Goal: Task Accomplishment & Management: Manage account settings

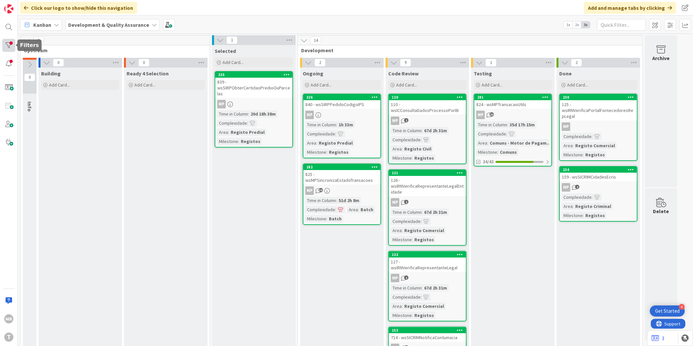
click at [10, 40] on div at bounding box center [8, 45] width 13 height 13
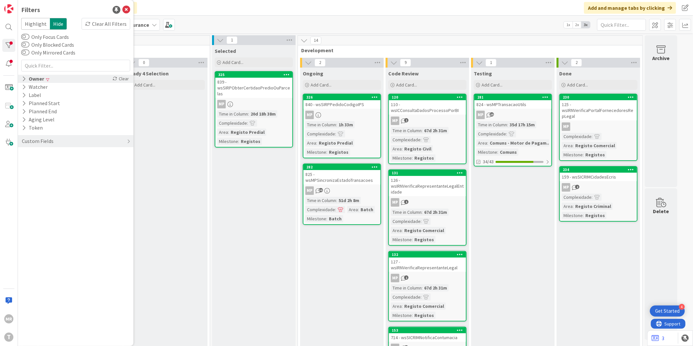
click at [28, 79] on div "Owner" at bounding box center [32, 79] width 23 height 8
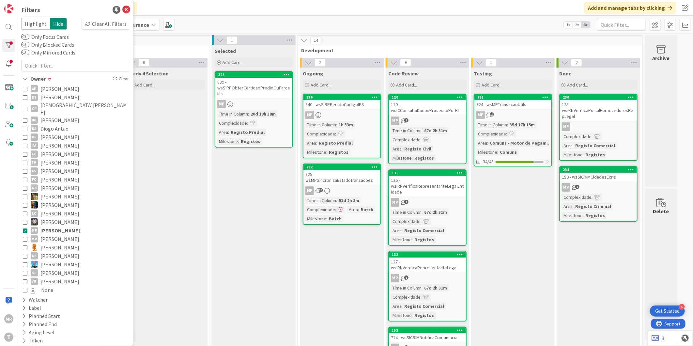
click at [49, 226] on span "[PERSON_NAME]" at bounding box center [59, 230] width 39 height 8
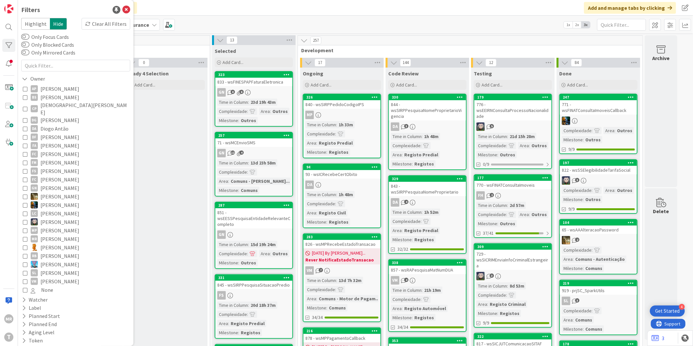
click at [48, 184] on span "[PERSON_NAME]" at bounding box center [59, 188] width 39 height 8
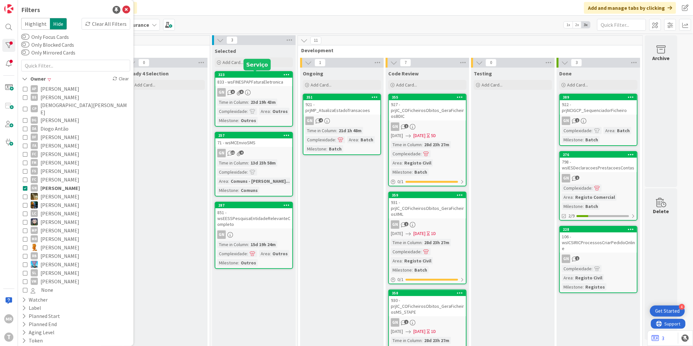
click at [255, 75] on div "323" at bounding box center [255, 74] width 74 height 5
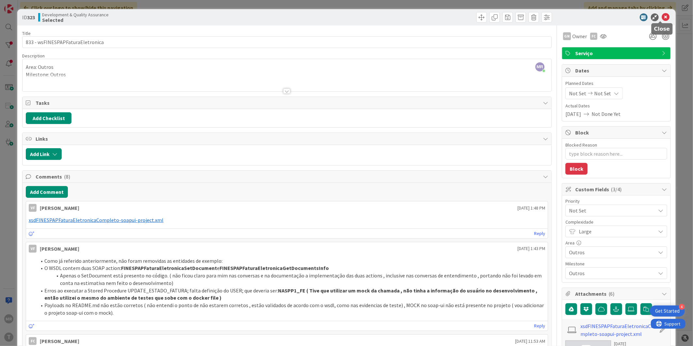
click at [662, 18] on icon at bounding box center [666, 17] width 8 height 8
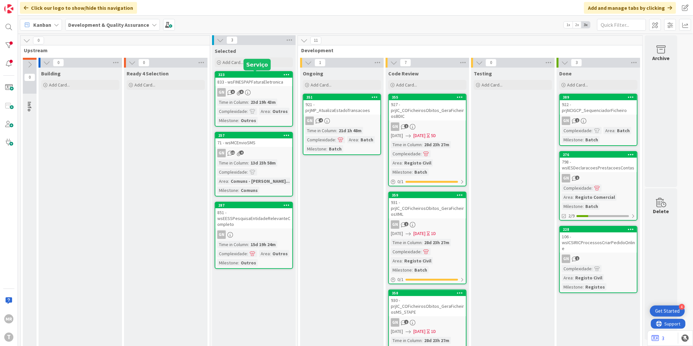
click at [240, 76] on div "323" at bounding box center [255, 74] width 74 height 5
click at [252, 76] on div "323" at bounding box center [255, 74] width 74 height 5
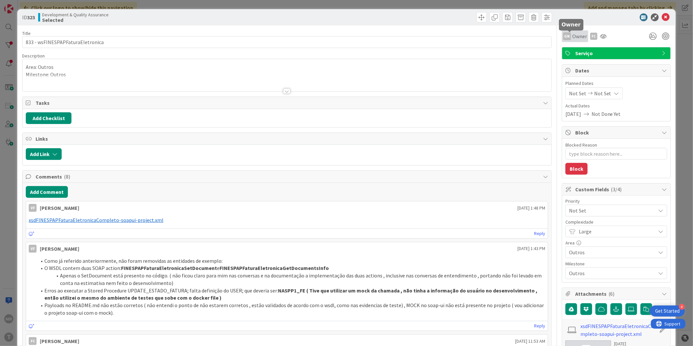
click at [572, 34] on span "Owner" at bounding box center [579, 36] width 15 height 8
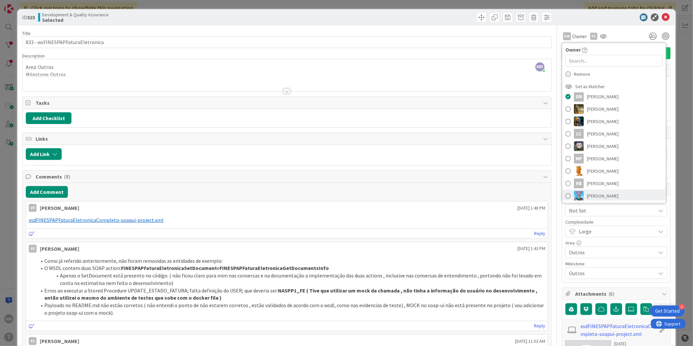
scroll to position [197, 0]
click at [592, 191] on span "[PERSON_NAME]" at bounding box center [603, 194] width 32 height 10
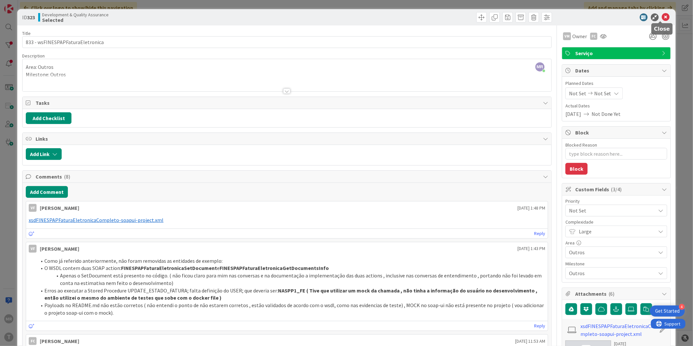
click at [662, 16] on icon at bounding box center [666, 17] width 8 height 8
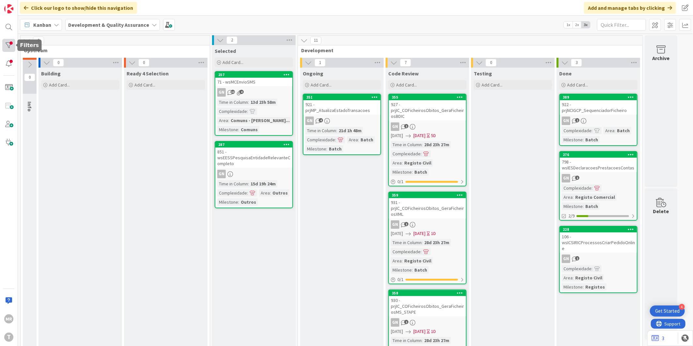
click at [8, 47] on div at bounding box center [8, 45] width 13 height 13
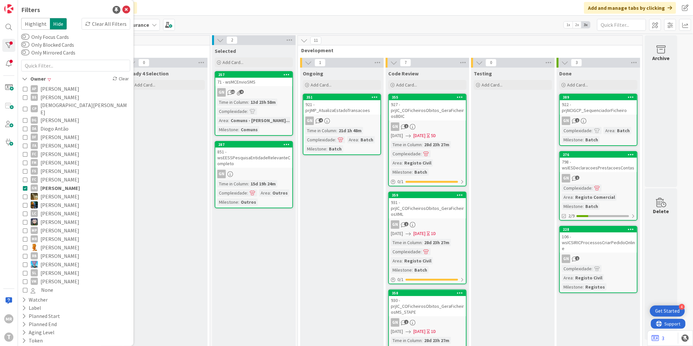
click at [47, 277] on span "[PERSON_NAME]" at bounding box center [59, 281] width 39 height 8
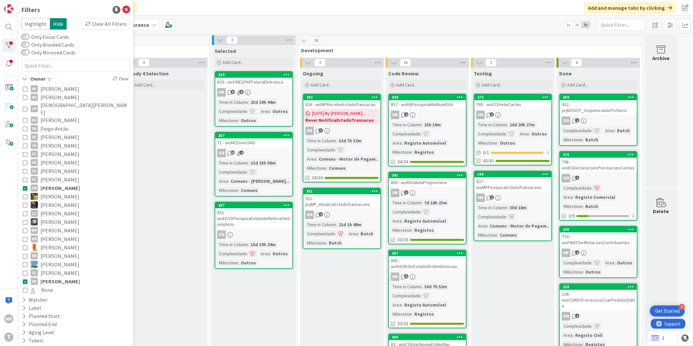
click at [62, 184] on span "[PERSON_NAME]" at bounding box center [59, 188] width 39 height 8
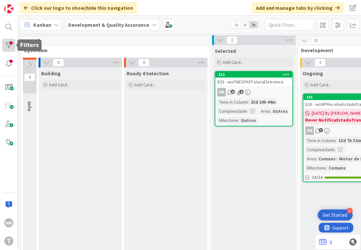
click at [15, 44] on div at bounding box center [16, 45] width 2 height 4
click at [10, 44] on div at bounding box center [8, 45] width 13 height 13
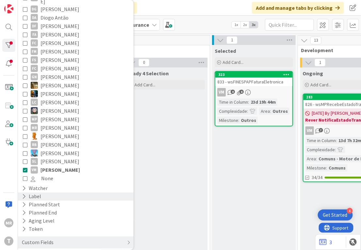
scroll to position [112, 0]
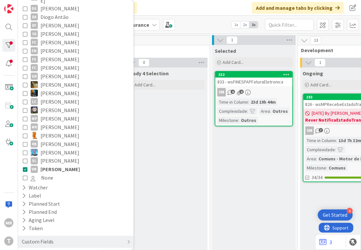
click at [48, 165] on span "[PERSON_NAME]" at bounding box center [59, 169] width 39 height 8
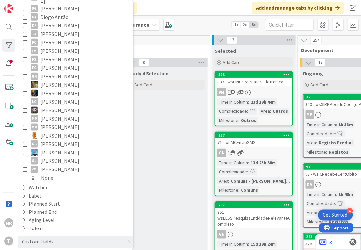
click at [50, 114] on span "[PERSON_NAME]" at bounding box center [59, 118] width 39 height 8
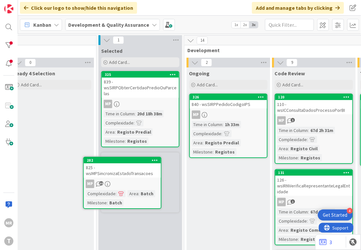
scroll to position [0, 110]
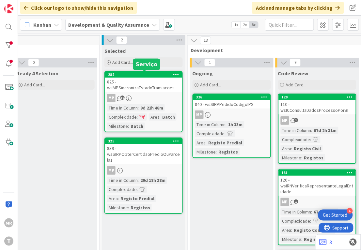
click at [141, 73] on div "282" at bounding box center [145, 74] width 74 height 5
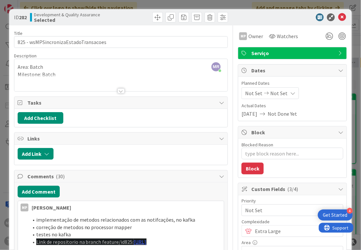
type textarea "x"
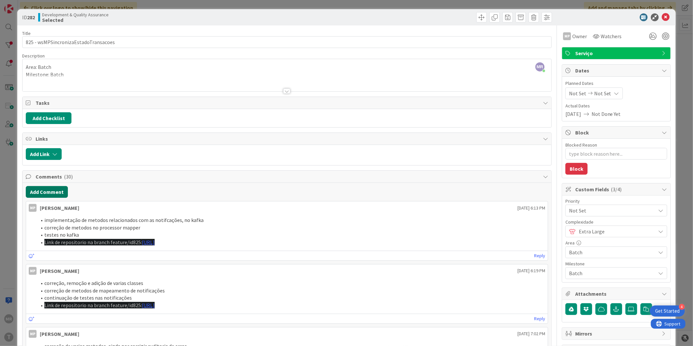
click at [49, 195] on button "Add Comment" at bounding box center [47, 192] width 42 height 12
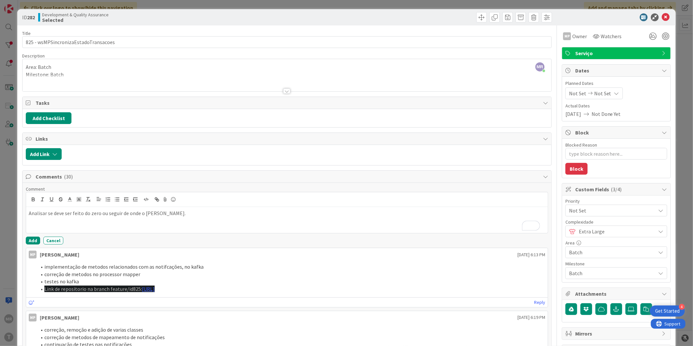
click at [28, 236] on div "Comment Analisar se deve ser feito do zero ou seguir de onde o Miguel parou. Ad…" at bounding box center [287, 215] width 522 height 58
click at [34, 242] on button "Add" at bounding box center [33, 240] width 14 height 8
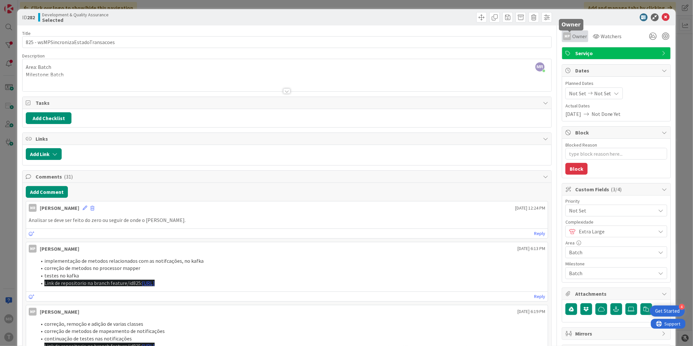
click at [579, 33] on span "Owner" at bounding box center [579, 36] width 15 height 8
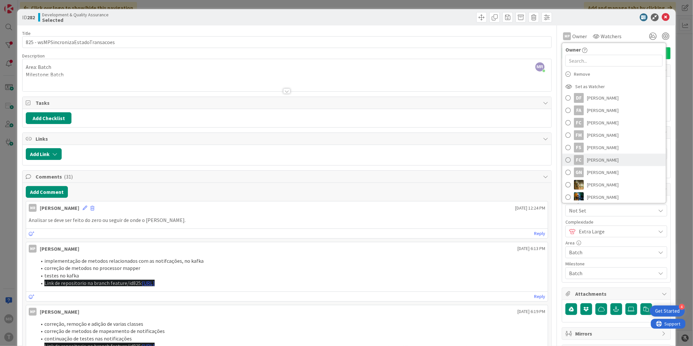
scroll to position [109, 0]
click at [605, 157] on span "[PERSON_NAME]" at bounding box center [603, 159] width 32 height 10
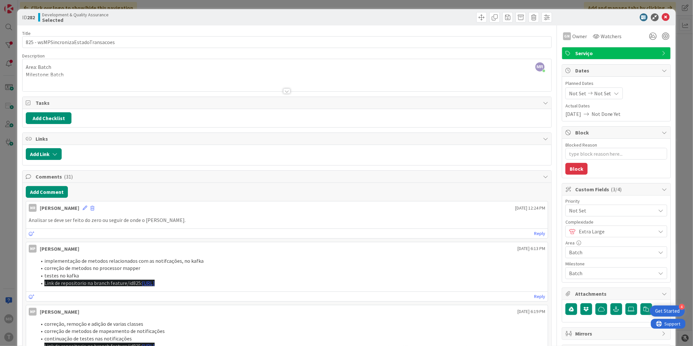
type textarea "x"
click at [662, 19] on icon at bounding box center [666, 17] width 8 height 8
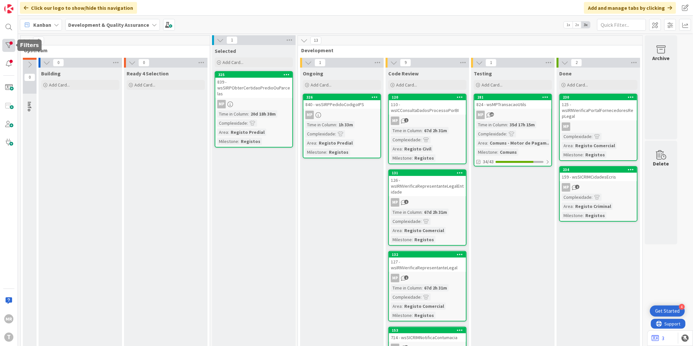
click at [3, 48] on div at bounding box center [8, 45] width 13 height 13
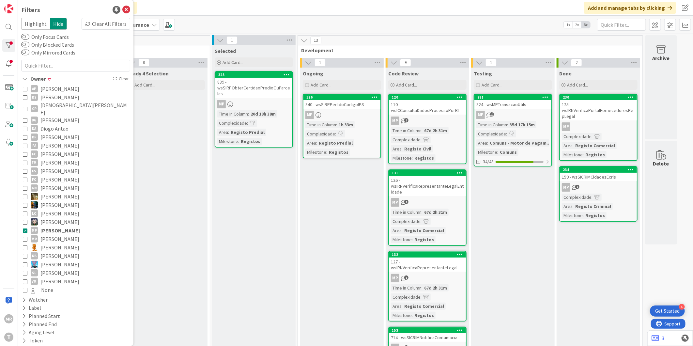
click at [56, 184] on span "[PERSON_NAME]" at bounding box center [59, 188] width 39 height 8
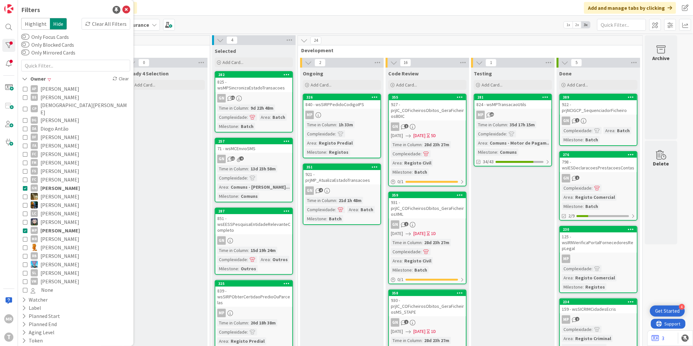
click at [60, 226] on span "[PERSON_NAME]" at bounding box center [59, 230] width 39 height 8
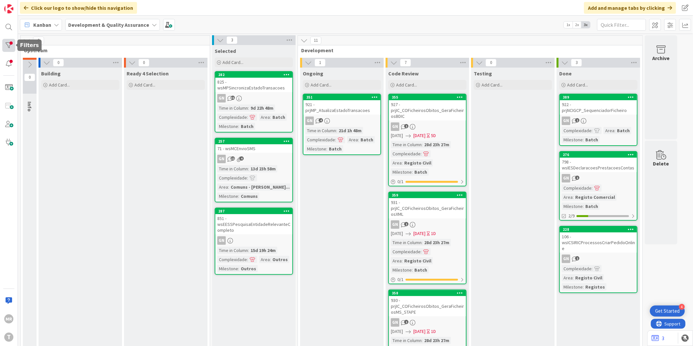
click at [11, 44] on div at bounding box center [8, 45] width 13 height 13
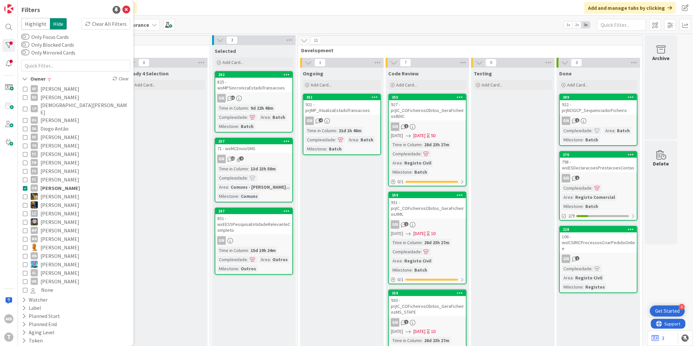
click at [57, 184] on span "[PERSON_NAME]" at bounding box center [59, 188] width 39 height 8
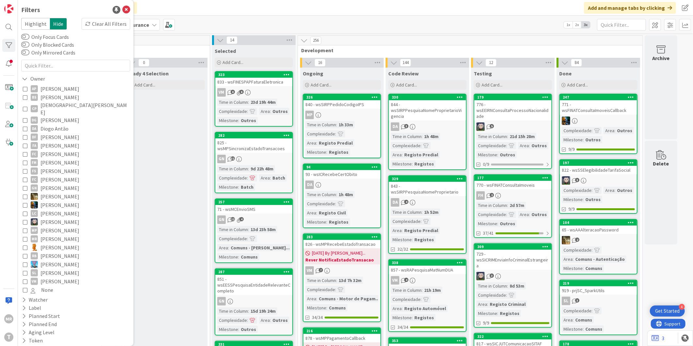
click at [57, 226] on span "[PERSON_NAME]" at bounding box center [59, 230] width 39 height 8
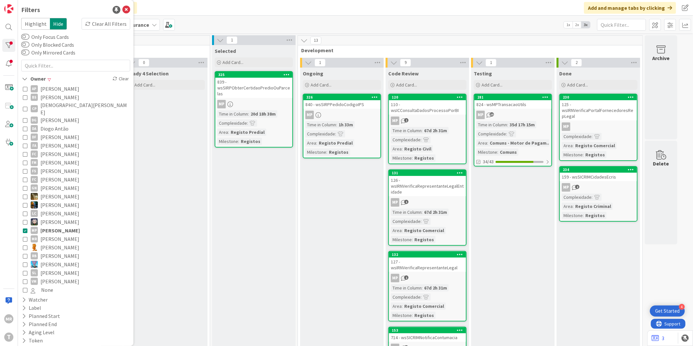
click at [51, 226] on span "[PERSON_NAME]" at bounding box center [59, 230] width 39 height 8
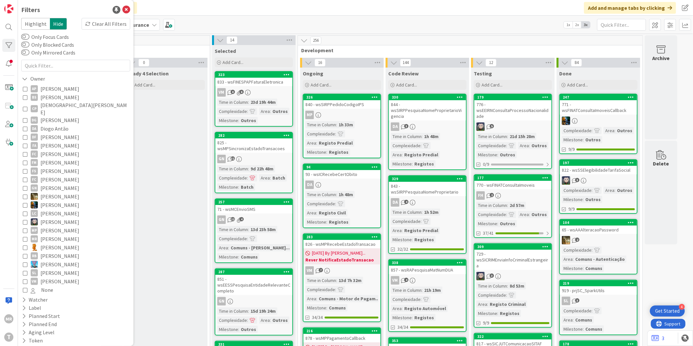
click at [52, 104] on span "[DEMOGRAPHIC_DATA][PERSON_NAME]" at bounding box center [84, 108] width 88 height 14
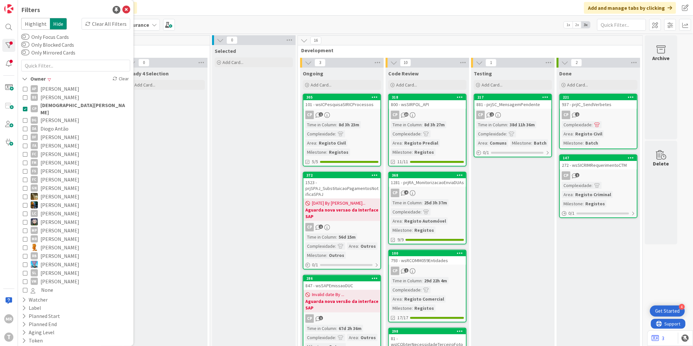
click at [61, 95] on span "[PERSON_NAME]" at bounding box center [59, 97] width 39 height 8
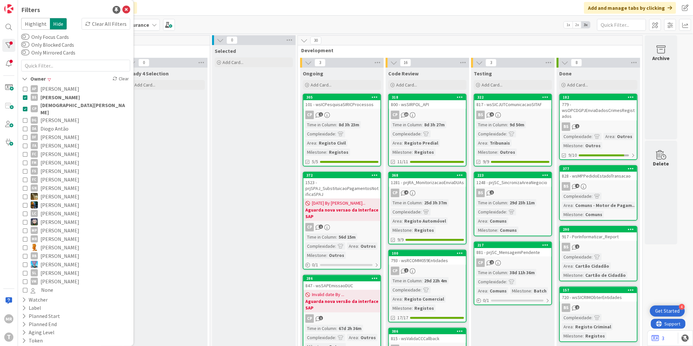
click at [59, 103] on span "[DEMOGRAPHIC_DATA][PERSON_NAME]" at bounding box center [84, 108] width 88 height 14
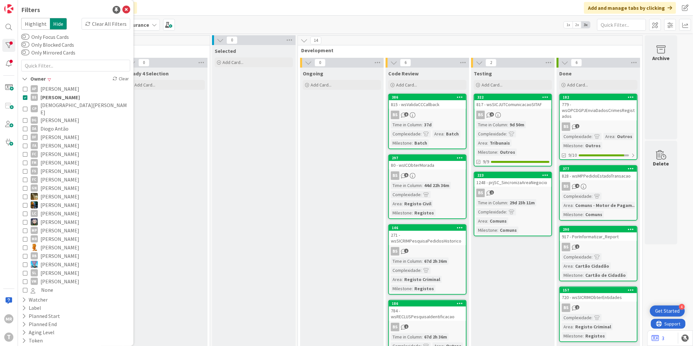
click at [61, 91] on span "[PERSON_NAME]" at bounding box center [59, 88] width 39 height 8
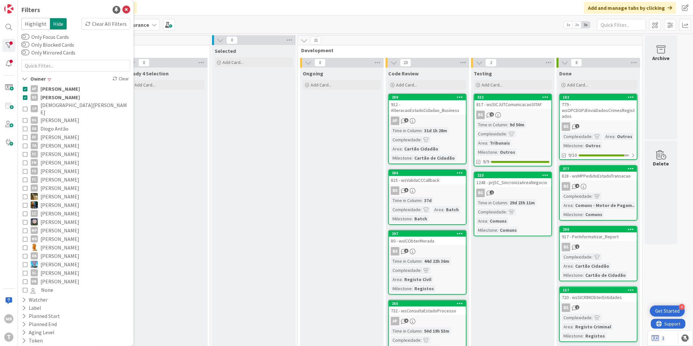
click at [60, 95] on span "[PERSON_NAME]" at bounding box center [59, 97] width 39 height 8
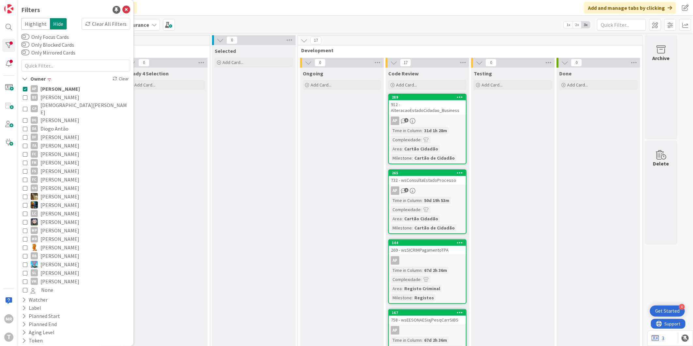
click at [61, 87] on span "[PERSON_NAME]" at bounding box center [59, 88] width 39 height 8
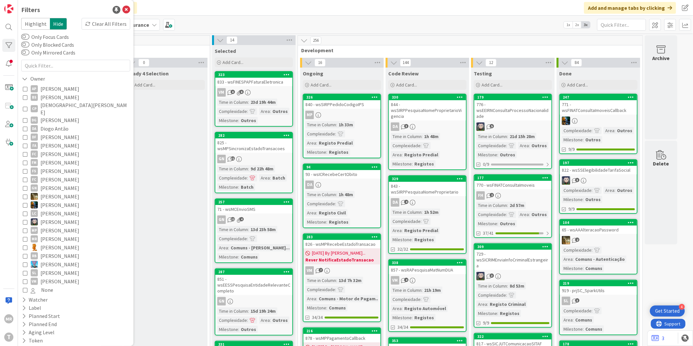
click at [56, 192] on span "[PERSON_NAME]" at bounding box center [59, 196] width 39 height 8
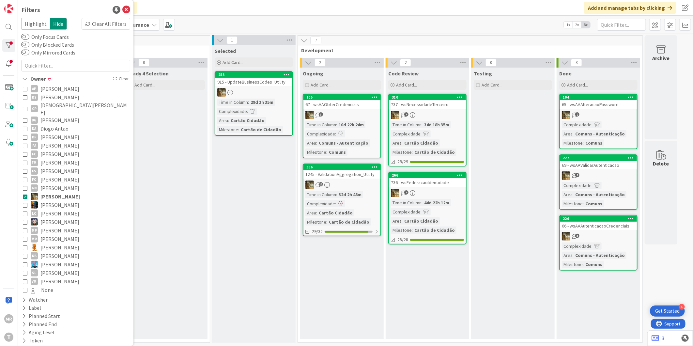
click at [55, 201] on span "[PERSON_NAME]" at bounding box center [59, 205] width 39 height 8
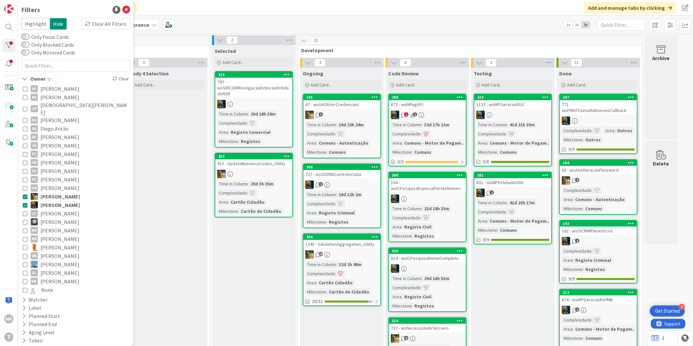
click at [55, 192] on span "[PERSON_NAME]" at bounding box center [59, 196] width 39 height 8
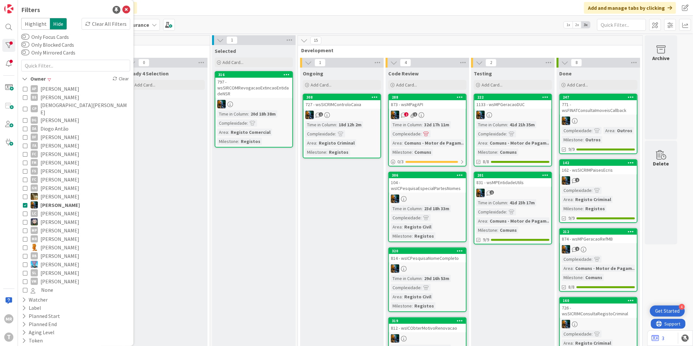
click at [53, 209] on span "[PERSON_NAME]" at bounding box center [59, 213] width 39 height 8
click at [53, 201] on span "[PERSON_NAME]" at bounding box center [59, 205] width 39 height 8
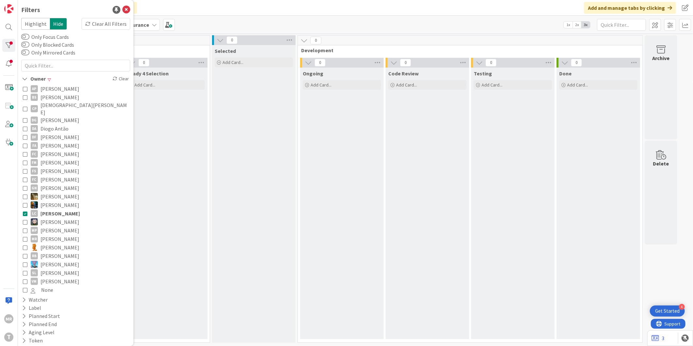
click at [50, 209] on span "[PERSON_NAME]" at bounding box center [59, 213] width 39 height 8
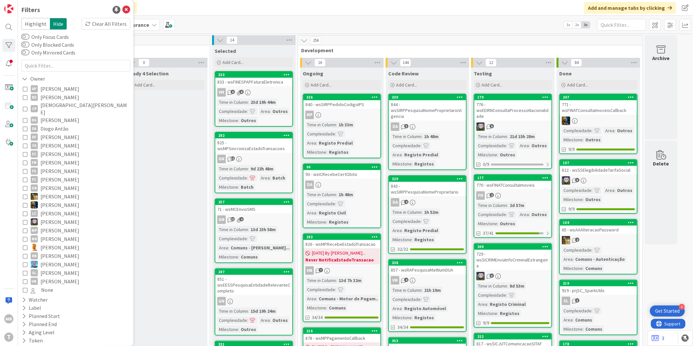
click at [49, 217] on span "[PERSON_NAME]" at bounding box center [59, 221] width 39 height 8
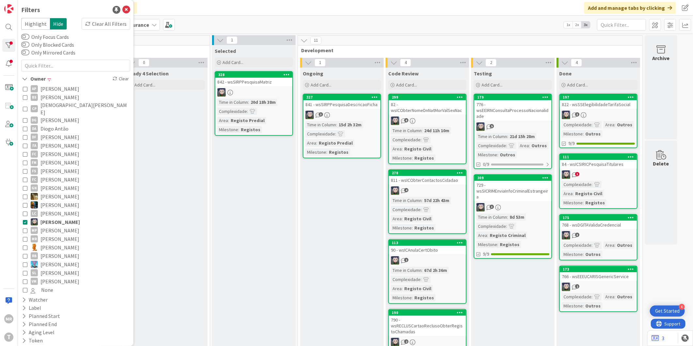
click at [46, 277] on span "[PERSON_NAME]" at bounding box center [59, 281] width 39 height 8
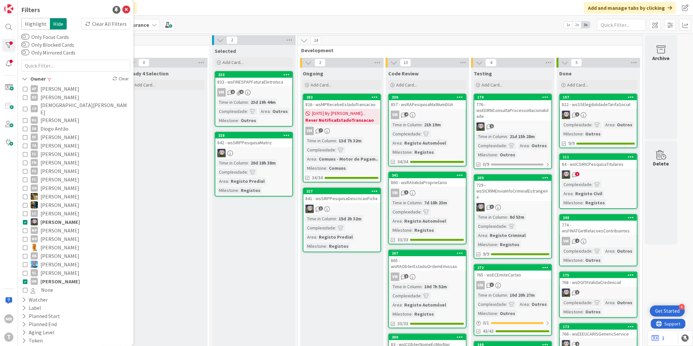
click at [58, 217] on span "[PERSON_NAME]" at bounding box center [59, 221] width 39 height 8
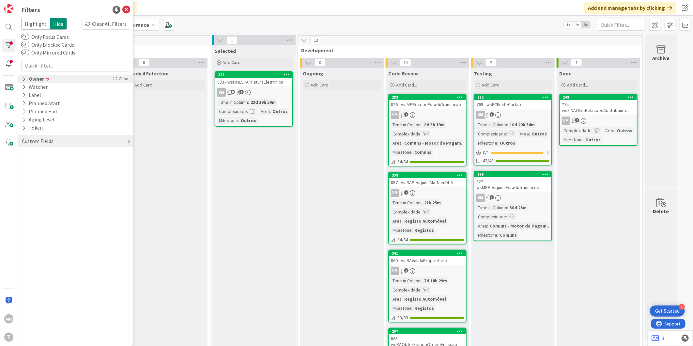
click at [37, 76] on div "Owner" at bounding box center [32, 79] width 23 height 8
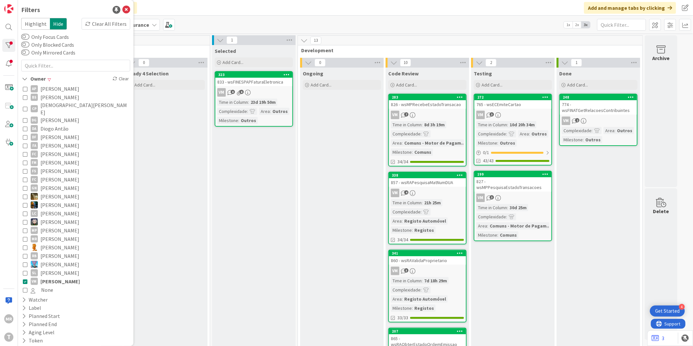
click at [49, 277] on span "[PERSON_NAME]" at bounding box center [59, 281] width 39 height 8
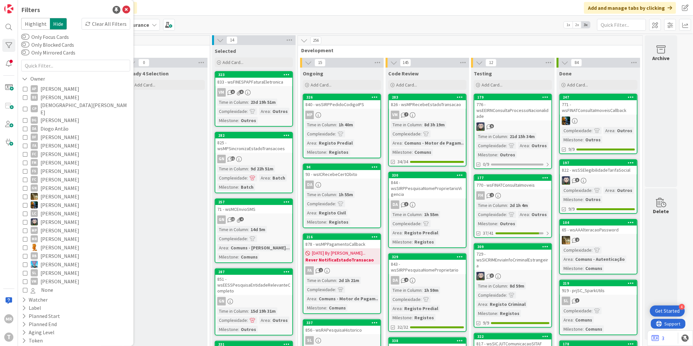
click at [55, 226] on span "[PERSON_NAME]" at bounding box center [59, 230] width 39 height 8
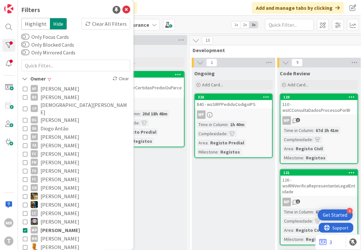
scroll to position [0, 112]
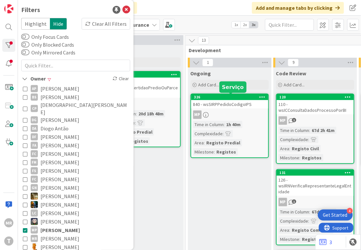
click at [216, 95] on div "326" at bounding box center [231, 97] width 74 height 5
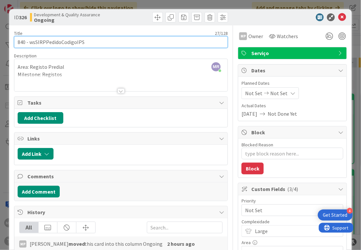
drag, startPoint x: 86, startPoint y: 40, endPoint x: 29, endPoint y: 43, distance: 57.5
click at [29, 43] on input "840 - wsSIRPPedidoCodigoIPS" at bounding box center [121, 42] width 214 height 12
click at [147, 38] on input "840 - wsSIRPPedidoCodigoIPS" at bounding box center [121, 42] width 214 height 12
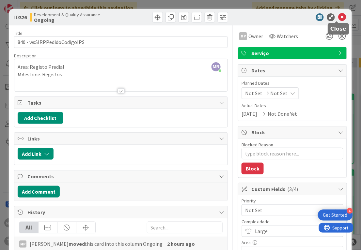
click at [338, 14] on icon at bounding box center [342, 17] width 8 height 8
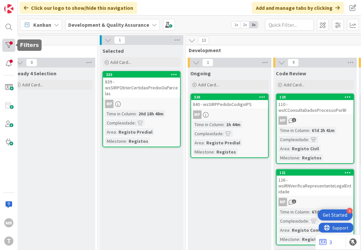
click at [8, 45] on div at bounding box center [8, 45] width 13 height 13
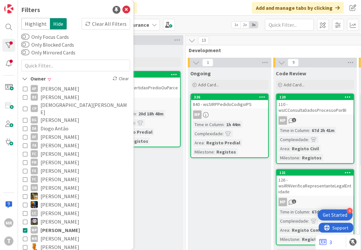
click at [50, 226] on span "[PERSON_NAME]" at bounding box center [59, 230] width 39 height 8
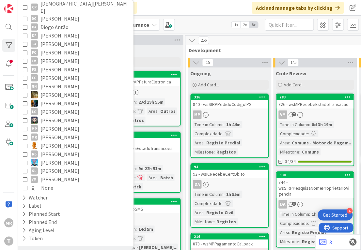
scroll to position [109, 0]
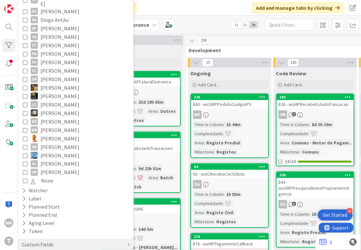
click at [61, 168] on span "[PERSON_NAME]" at bounding box center [59, 172] width 39 height 8
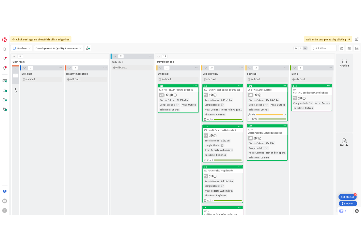
scroll to position [0, 0]
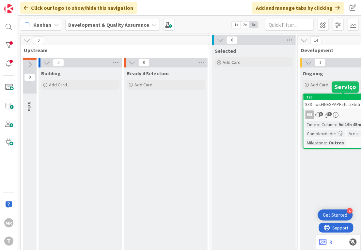
click at [326, 97] on div "323" at bounding box center [343, 97] width 74 height 5
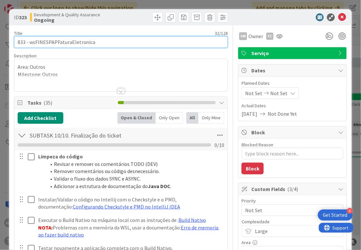
drag, startPoint x: 67, startPoint y: 37, endPoint x: 28, endPoint y: 38, distance: 38.8
click at [28, 38] on input "833 - wsFINESPAPFaturaEletronica" at bounding box center [121, 42] width 214 height 12
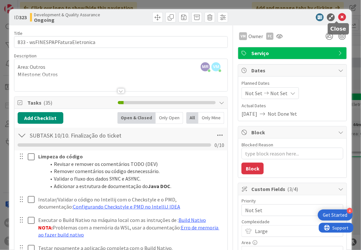
click at [338, 17] on icon at bounding box center [342, 17] width 8 height 8
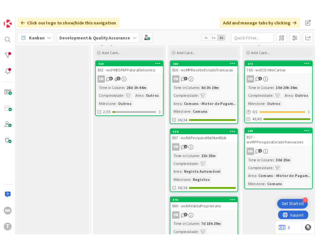
scroll to position [0, 193]
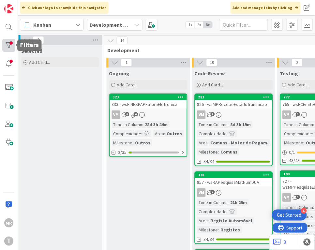
click at [13, 47] on div at bounding box center [8, 45] width 13 height 13
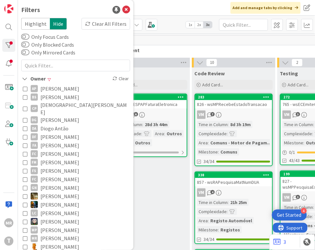
click at [57, 105] on span "[DEMOGRAPHIC_DATA][PERSON_NAME]" at bounding box center [84, 108] width 88 height 14
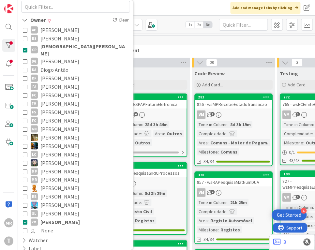
scroll to position [112, 0]
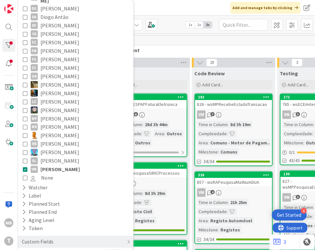
click at [52, 165] on span "[PERSON_NAME]" at bounding box center [59, 169] width 39 height 8
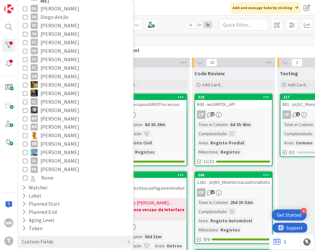
click at [174, 76] on div "Ongoing" at bounding box center [148, 73] width 78 height 7
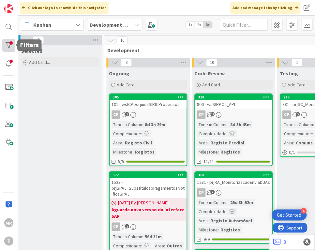
click at [4, 45] on div at bounding box center [8, 45] width 13 height 13
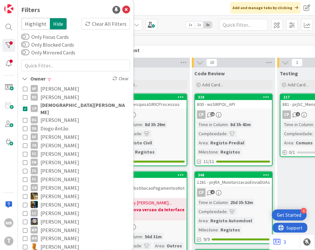
click at [56, 125] on span "Diogo Antão" at bounding box center [54, 128] width 28 height 8
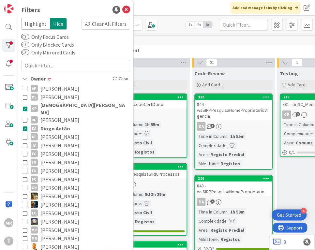
click at [59, 103] on span "[DEMOGRAPHIC_DATA][PERSON_NAME]" at bounding box center [84, 108] width 88 height 14
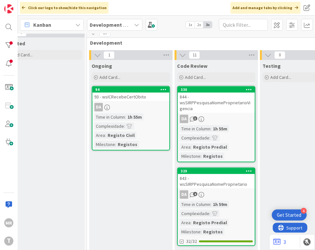
scroll to position [0, 211]
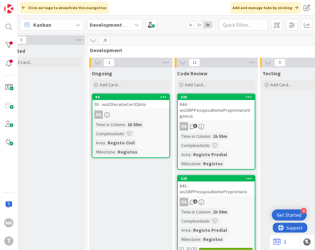
click at [193, 96] on div "330" at bounding box center [218, 97] width 74 height 5
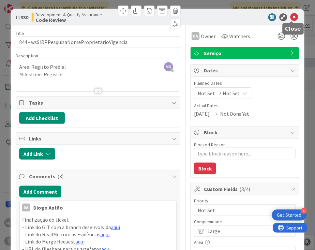
click at [294, 18] on icon at bounding box center [295, 17] width 8 height 8
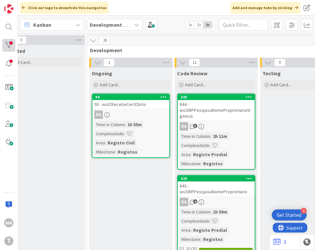
click at [14, 44] on div at bounding box center [8, 45] width 13 height 13
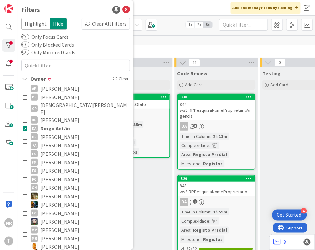
click at [50, 124] on span "Diogo Antão" at bounding box center [55, 128] width 30 height 8
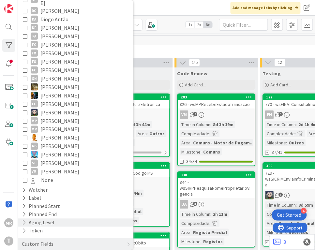
scroll to position [112, 0]
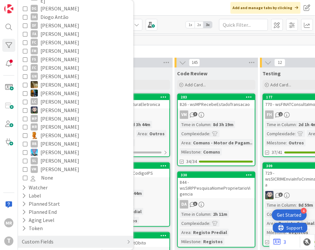
click at [62, 140] on span "[PERSON_NAME]" at bounding box center [59, 144] width 39 height 8
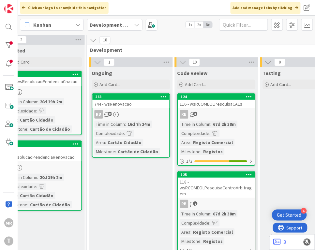
scroll to position [0, 211]
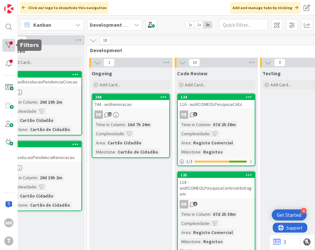
drag, startPoint x: 9, startPoint y: 41, endPoint x: 11, endPoint y: 47, distance: 6.6
click at [9, 41] on div at bounding box center [8, 45] width 13 height 13
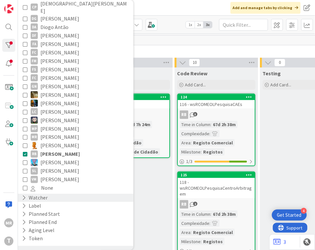
scroll to position [112, 0]
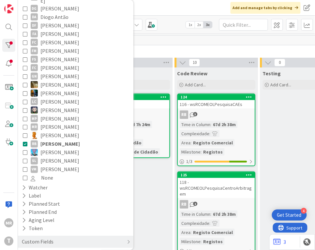
click at [61, 140] on span "[PERSON_NAME]" at bounding box center [59, 144] width 39 height 8
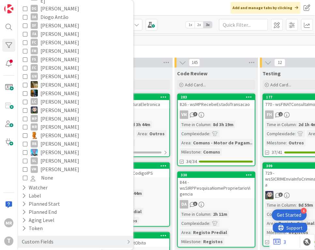
click at [59, 157] on span "[PERSON_NAME]" at bounding box center [59, 161] width 39 height 8
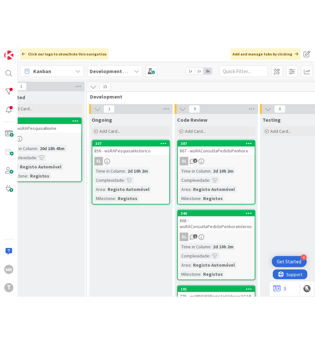
scroll to position [0, 225]
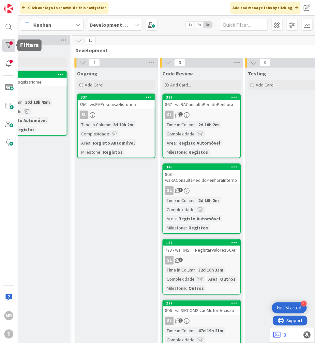
click at [7, 47] on div at bounding box center [8, 45] width 13 height 13
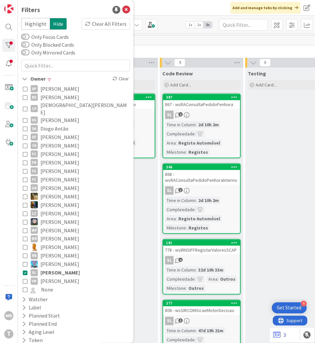
click at [67, 268] on span "[PERSON_NAME]" at bounding box center [59, 272] width 39 height 8
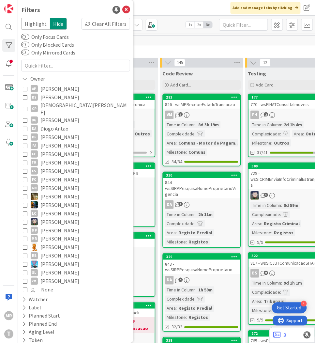
click at [56, 124] on span "Diogo Antão" at bounding box center [54, 128] width 28 height 8
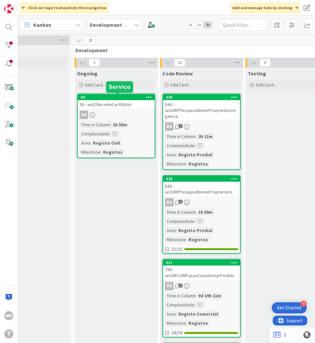
click at [122, 96] on div "94" at bounding box center [118, 97] width 74 height 5
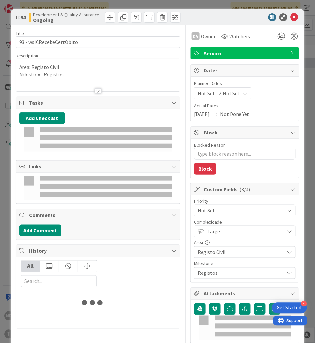
type textarea "x"
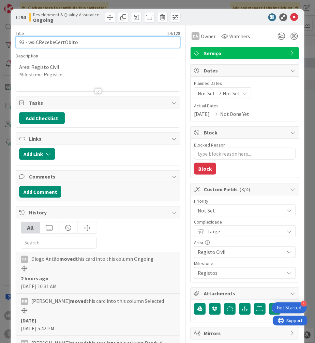
drag, startPoint x: 78, startPoint y: 40, endPoint x: 27, endPoint y: 41, distance: 51.5
click at [27, 41] on input "93 - wsICRecebeCertObito" at bounding box center [98, 42] width 165 height 12
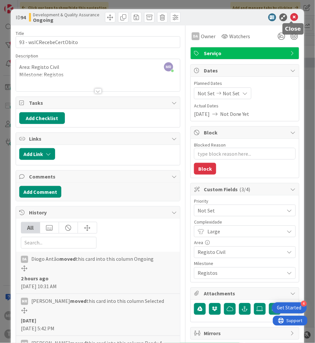
click at [292, 15] on icon at bounding box center [295, 17] width 8 height 8
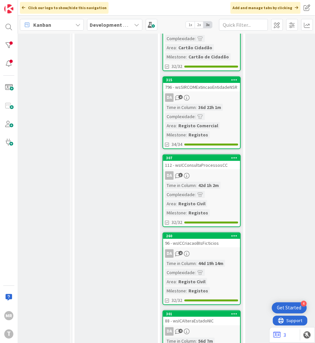
scroll to position [567, 225]
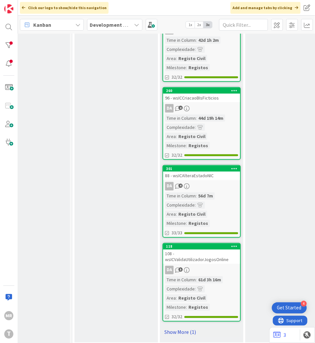
click at [164, 327] on link "Show More (1)" at bounding box center [202, 332] width 78 height 10
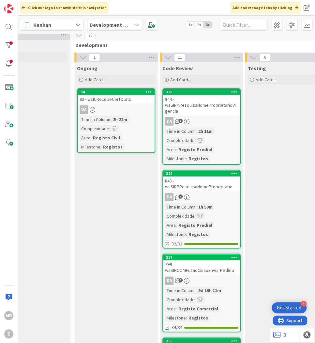
scroll to position [0, 225]
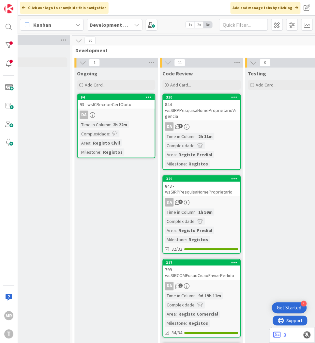
click at [9, 46] on div at bounding box center [8, 45] width 13 height 13
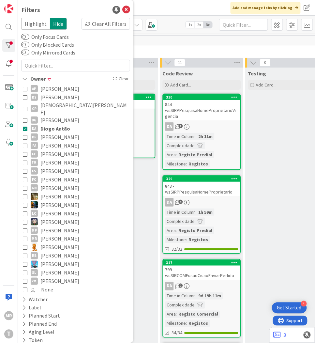
click at [46, 124] on span "Diogo Antão" at bounding box center [55, 128] width 30 height 8
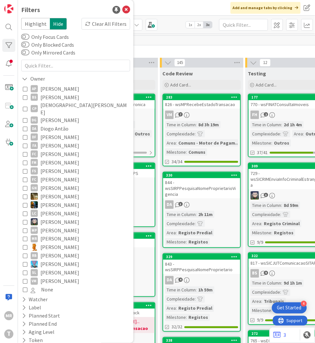
click at [49, 141] on span "[PERSON_NAME]" at bounding box center [59, 145] width 39 height 8
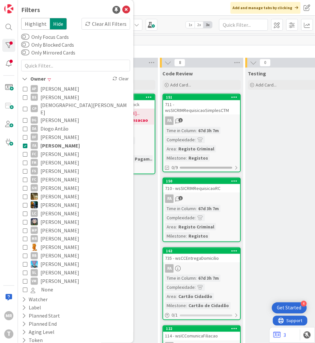
click at [49, 141] on span "[PERSON_NAME]" at bounding box center [59, 145] width 39 height 8
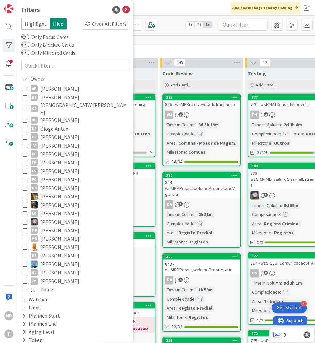
click at [50, 150] on span "[PERSON_NAME]" at bounding box center [59, 154] width 39 height 8
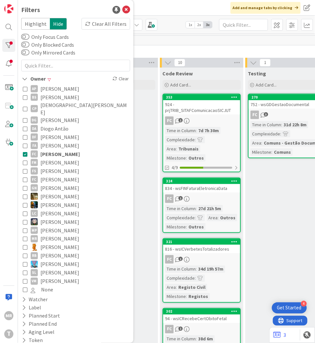
click at [50, 150] on span "[PERSON_NAME]" at bounding box center [59, 154] width 39 height 8
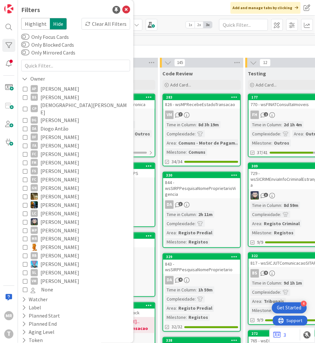
click at [50, 150] on span "[PERSON_NAME]" at bounding box center [59, 154] width 39 height 8
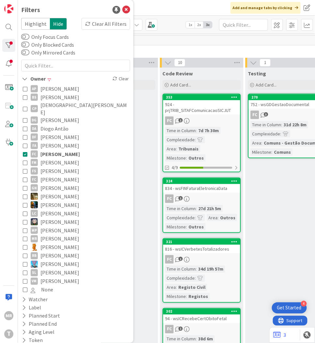
click at [50, 150] on span "[PERSON_NAME]" at bounding box center [59, 154] width 39 height 8
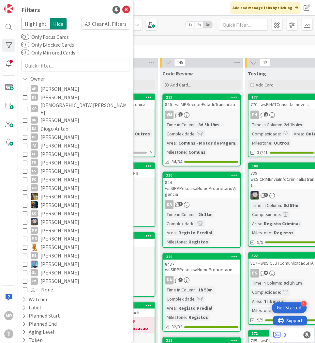
click at [48, 167] on span "[PERSON_NAME]" at bounding box center [59, 171] width 39 height 8
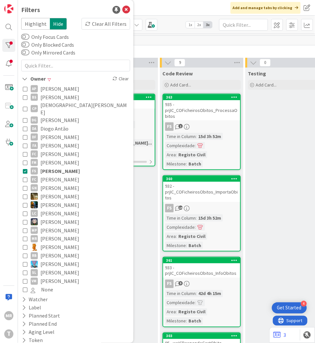
click at [49, 167] on span "[PERSON_NAME]" at bounding box center [59, 171] width 39 height 8
